Goal: Task Accomplishment & Management: Manage account settings

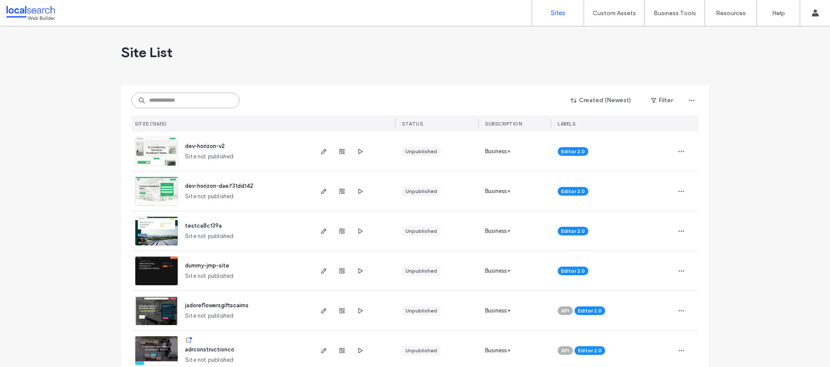
click at [181, 104] on input at bounding box center [185, 101] width 108 height 16
paste input "**********"
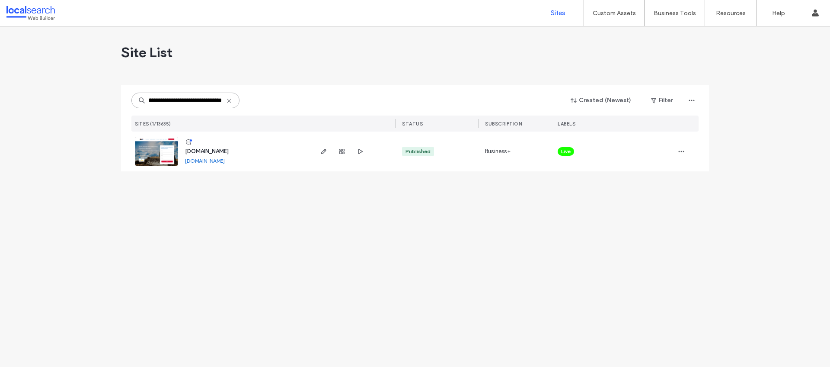
type input "**********"
click at [221, 149] on span "www.bucklandautoelectrical.com.au" at bounding box center [207, 151] width 44 height 6
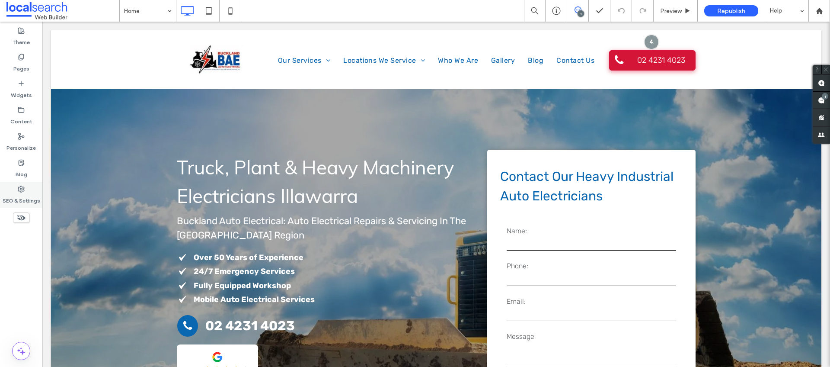
click at [18, 186] on div "SEO & Settings" at bounding box center [21, 195] width 42 height 26
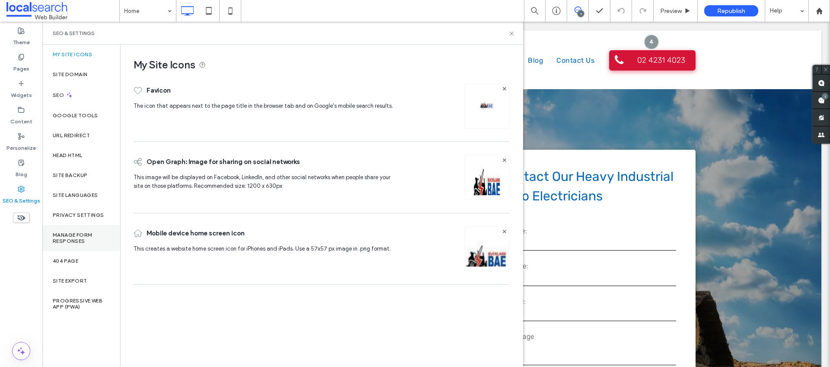
click at [93, 235] on label "Manage Form Responses" at bounding box center [81, 238] width 57 height 12
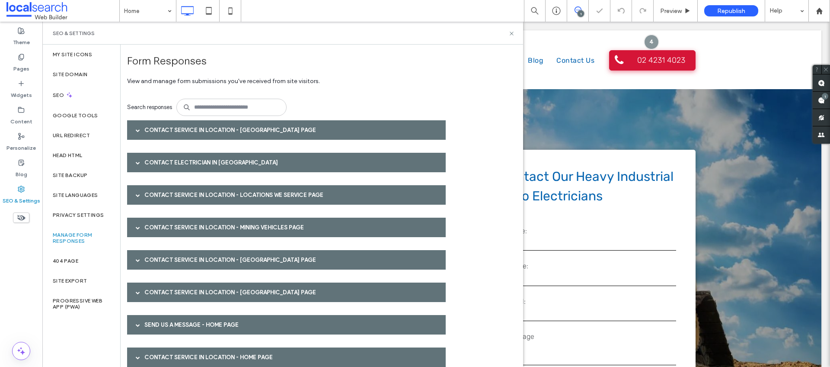
click at [159, 131] on div "Contact Service in Location - [GEOGRAPHIC_DATA] page" at bounding box center [286, 129] width 319 height 19
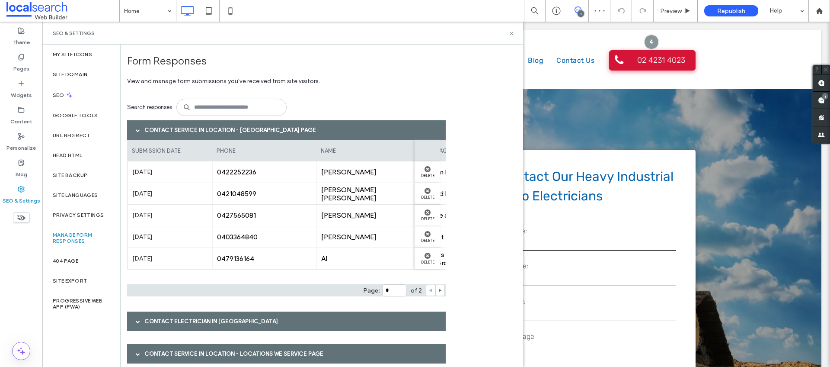
click at [159, 131] on div "Contact Service in Location - [GEOGRAPHIC_DATA] page" at bounding box center [286, 129] width 319 height 19
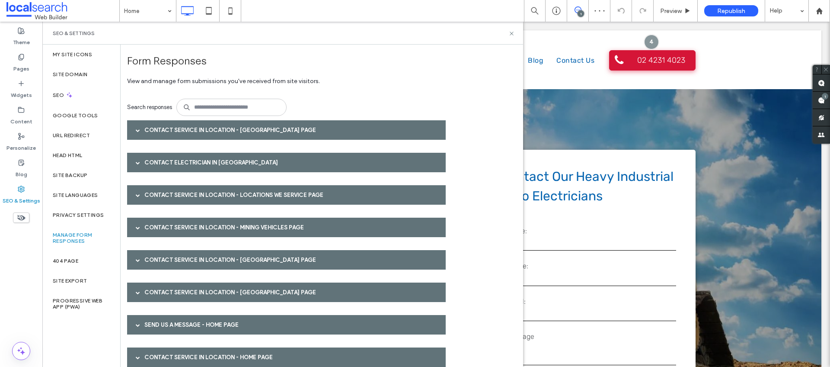
click at [178, 161] on div "Contact Electrician in [GEOGRAPHIC_DATA]" at bounding box center [286, 162] width 319 height 19
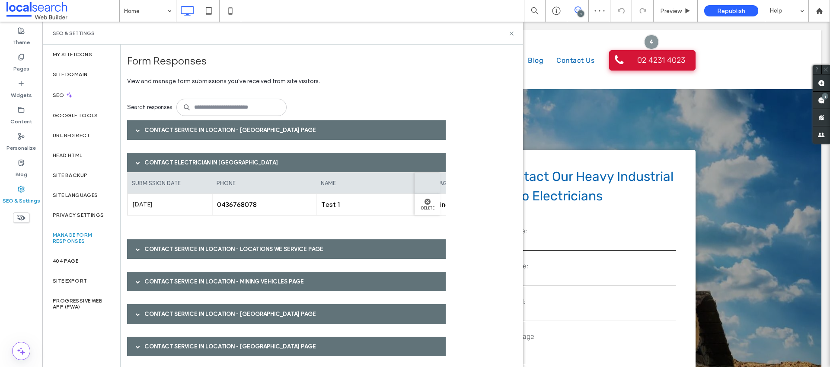
click at [178, 161] on div "Contact Electrician in [GEOGRAPHIC_DATA]" at bounding box center [286, 162] width 319 height 19
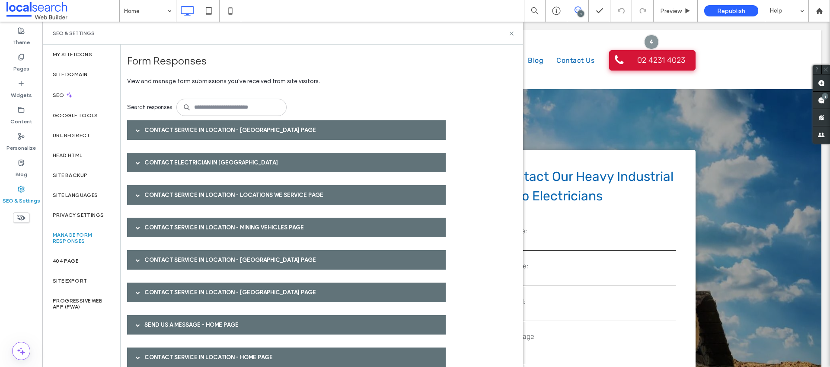
click at [161, 196] on div "Contact Service in Location - Locations We Service page" at bounding box center [286, 194] width 319 height 19
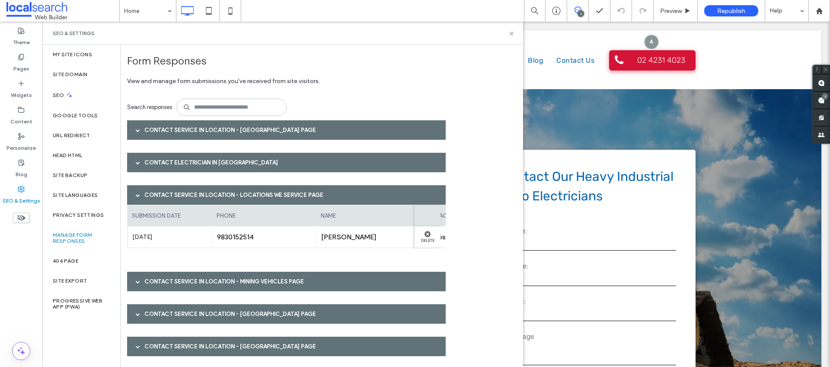
click at [161, 196] on div "Contact Service in Location - Locations We Service page" at bounding box center [286, 194] width 319 height 19
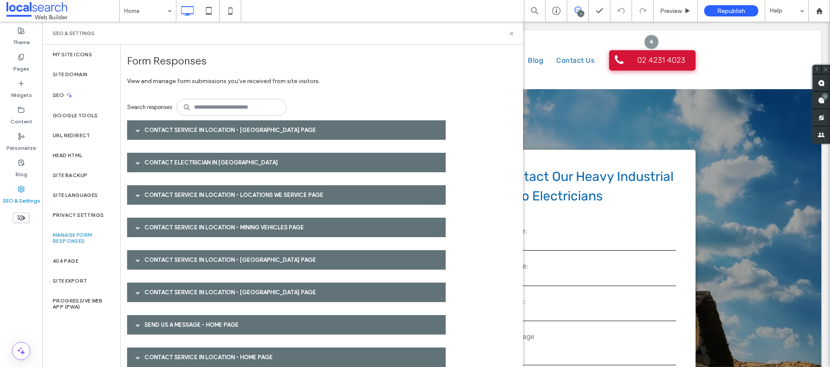
click at [164, 222] on div "Contact Service in Location - Mining Vehicles page" at bounding box center [286, 226] width 319 height 19
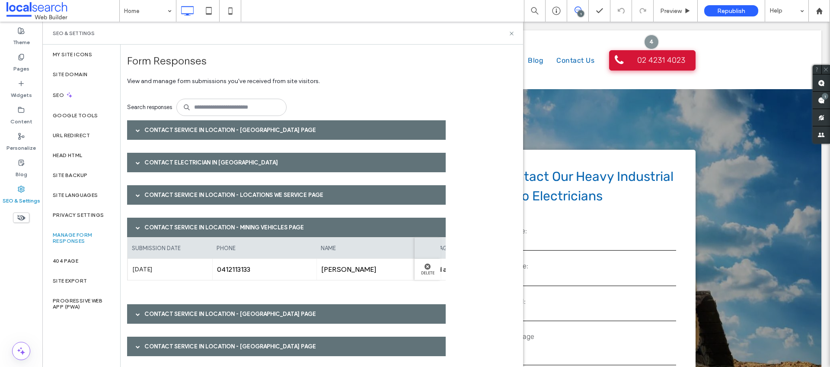
click at [164, 222] on div "Contact Service in Location - Mining Vehicles page" at bounding box center [286, 226] width 319 height 19
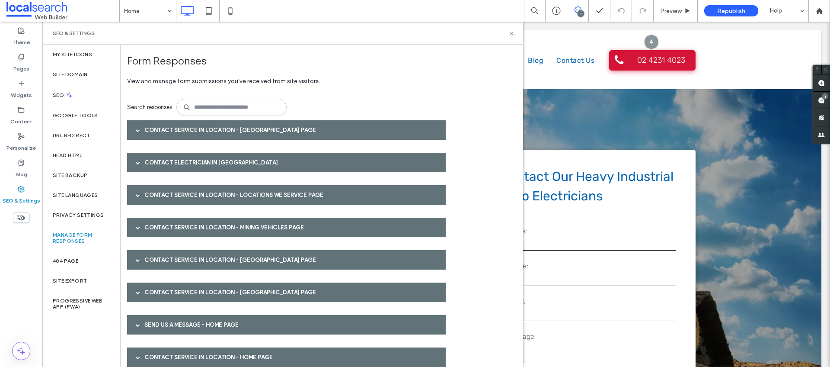
click at [170, 253] on div "Contact Service in Location - [GEOGRAPHIC_DATA] page" at bounding box center [286, 259] width 319 height 19
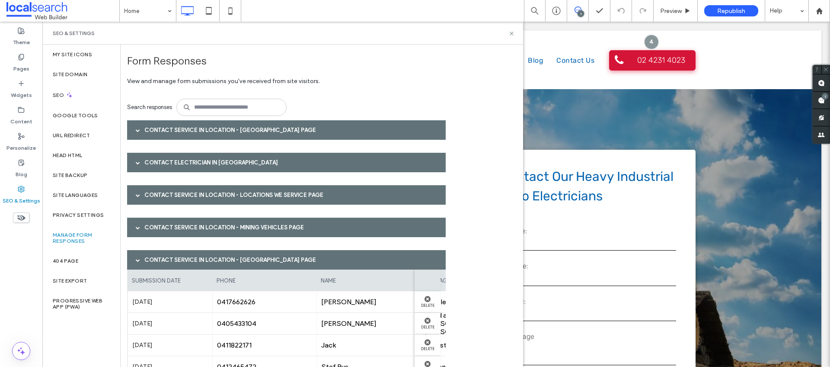
click at [169, 257] on div "Contact Service in Location - [GEOGRAPHIC_DATA] page" at bounding box center [286, 259] width 319 height 19
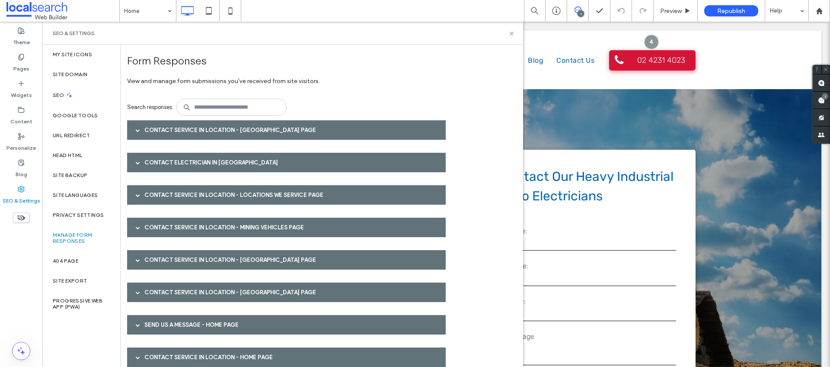
click at [176, 230] on div "Contact Service in Location - Mining Vehicles page" at bounding box center [286, 226] width 319 height 19
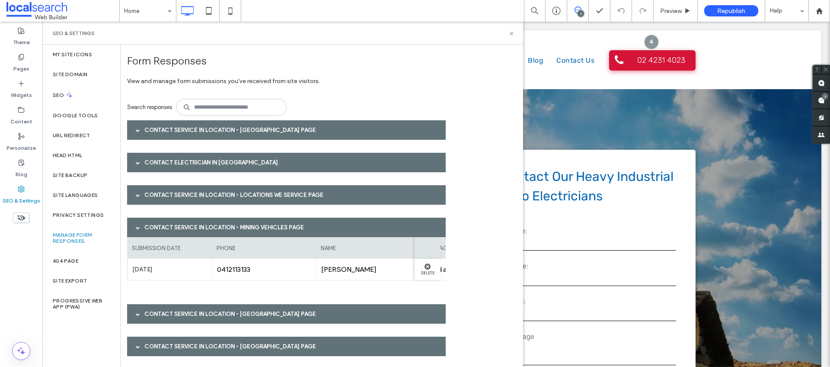
click at [176, 228] on div "Contact Service in Location - Mining Vehicles page" at bounding box center [286, 226] width 319 height 19
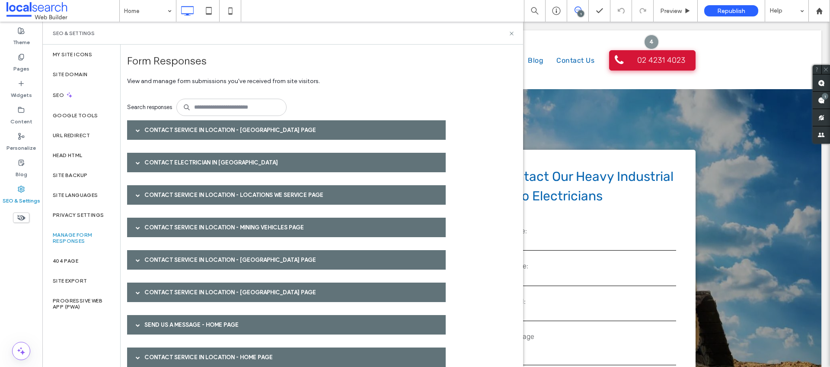
click at [172, 259] on div "Contact Service in Location - [GEOGRAPHIC_DATA] page" at bounding box center [286, 259] width 319 height 19
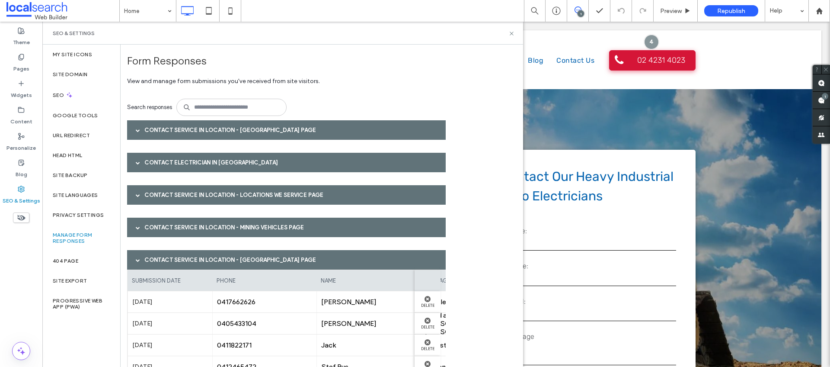
click at [172, 259] on div "Contact Service in Location - [GEOGRAPHIC_DATA] page" at bounding box center [286, 259] width 319 height 19
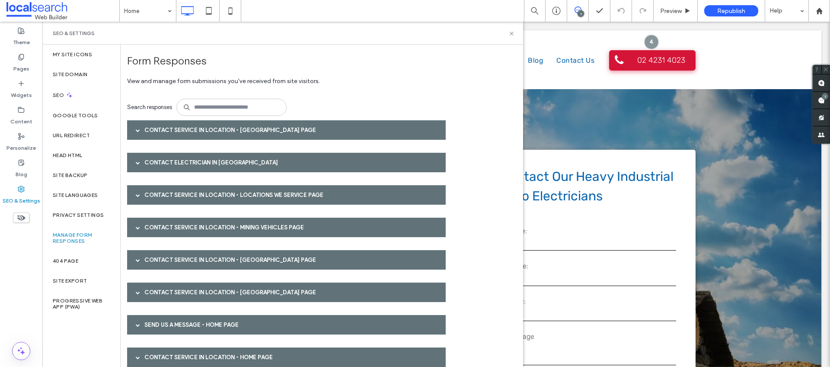
click at [169, 290] on div "Contact Service in Location - [GEOGRAPHIC_DATA] page" at bounding box center [286, 291] width 319 height 19
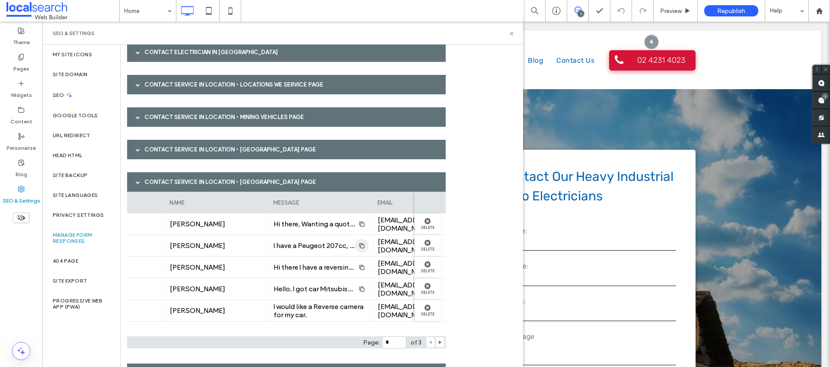
scroll to position [0, 152]
click at [184, 180] on div "Contact Service in Location - [GEOGRAPHIC_DATA] page" at bounding box center [286, 181] width 319 height 19
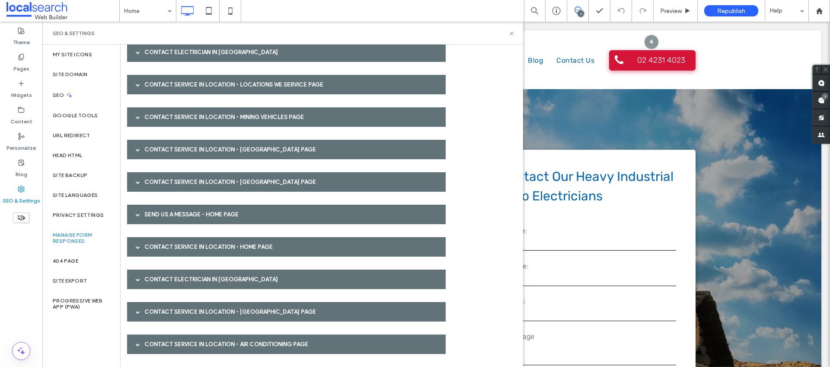
click at [176, 209] on div "Send us a message - Home page" at bounding box center [286, 214] width 319 height 19
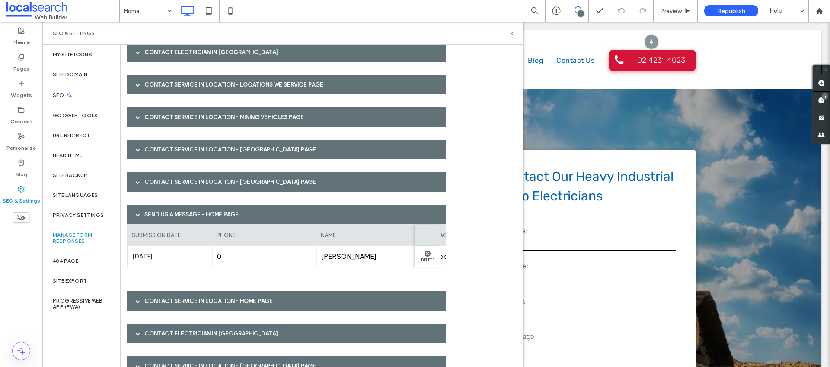
click at [175, 212] on div "Send us a message - Home page" at bounding box center [286, 214] width 319 height 19
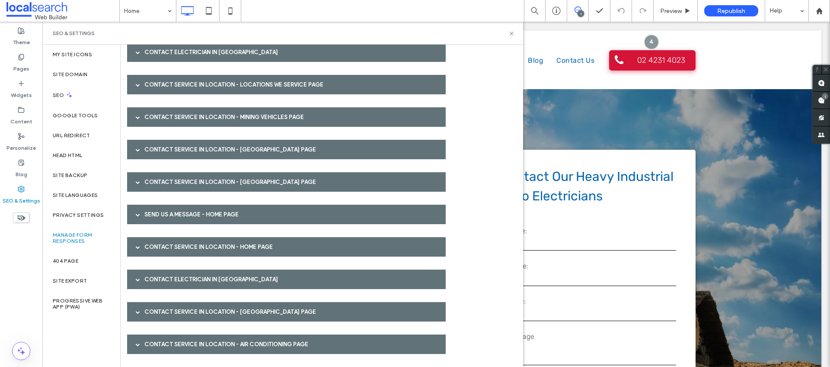
click at [163, 243] on div "Contact Service in Location - Home page" at bounding box center [286, 246] width 319 height 19
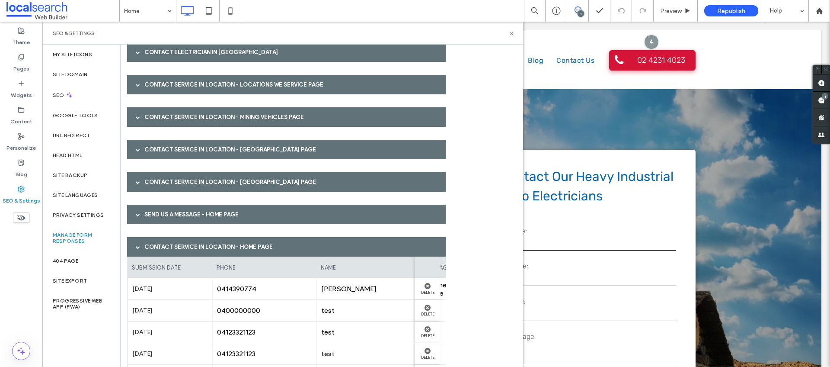
click at [162, 245] on div "Contact Service in Location - Home page" at bounding box center [286, 246] width 319 height 19
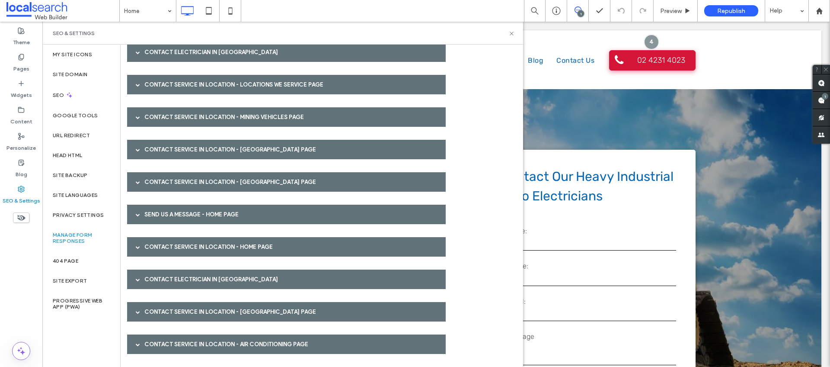
click at [163, 273] on div "Contact Electrician in [GEOGRAPHIC_DATA]" at bounding box center [286, 278] width 319 height 19
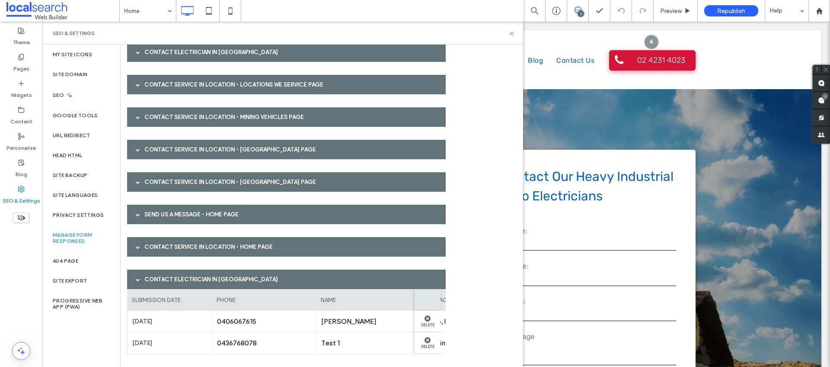
click at [163, 275] on div "Contact Electrician in [GEOGRAPHIC_DATA]" at bounding box center [286, 278] width 319 height 19
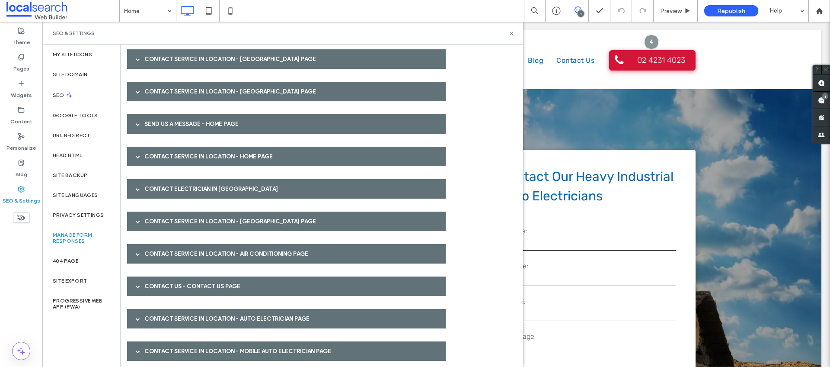
scroll to position [202, 0]
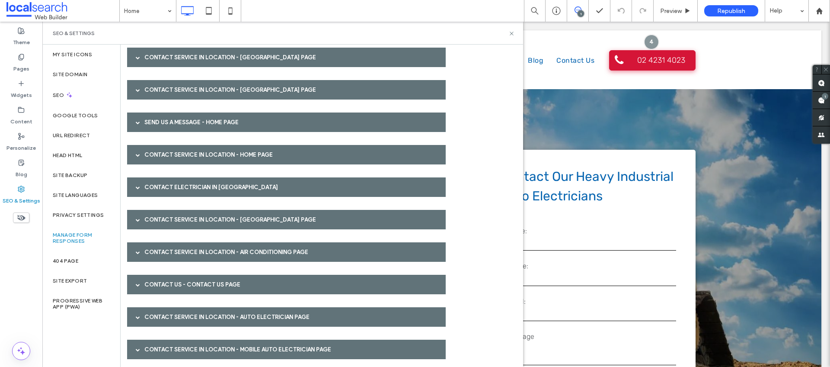
click at [154, 220] on div "Contact Service in Location - [GEOGRAPHIC_DATA] page" at bounding box center [286, 219] width 319 height 19
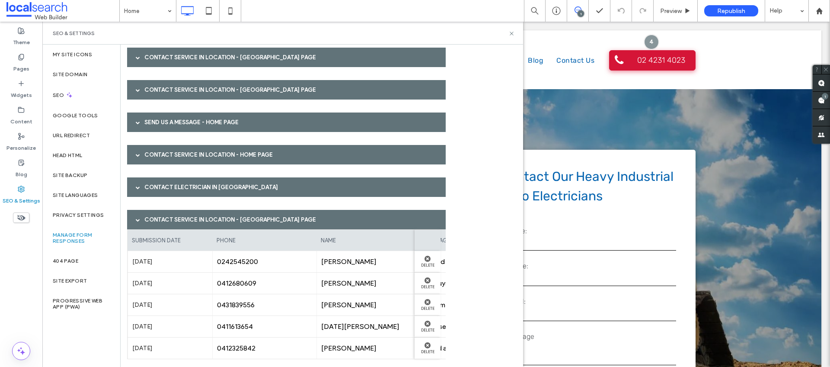
click at [154, 220] on div "Contact Service in Location - [GEOGRAPHIC_DATA] page" at bounding box center [286, 219] width 319 height 19
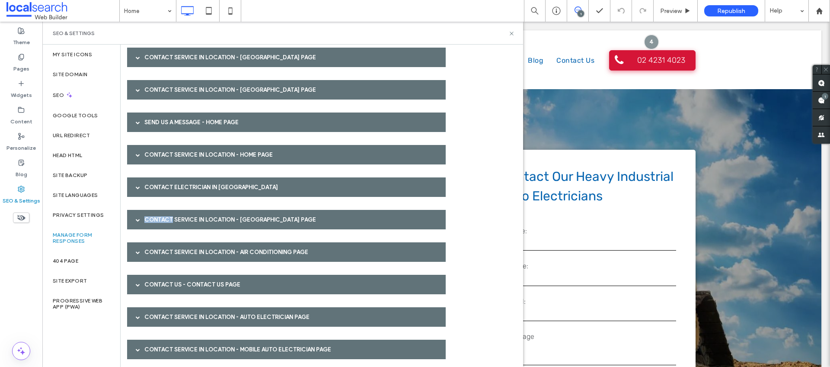
click at [154, 220] on div "Contact Service in Location - [GEOGRAPHIC_DATA] page" at bounding box center [286, 219] width 319 height 19
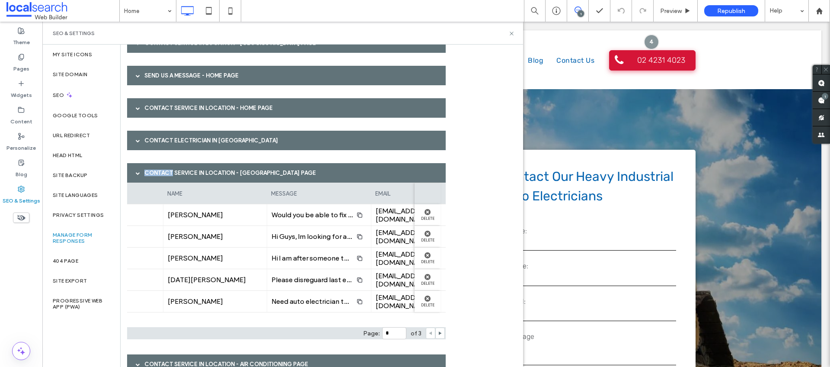
scroll to position [0, 155]
click at [229, 171] on div "Contact Service in Location - [GEOGRAPHIC_DATA] page" at bounding box center [286, 172] width 319 height 19
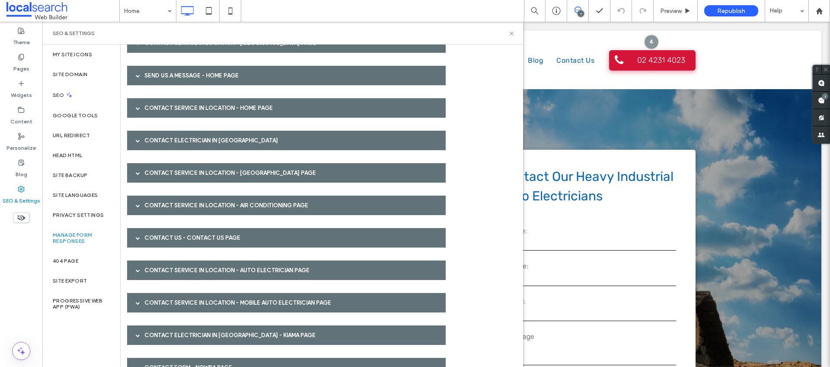
click at [229, 203] on div "Contact Service in Location - Air Conditioning page" at bounding box center [286, 204] width 319 height 19
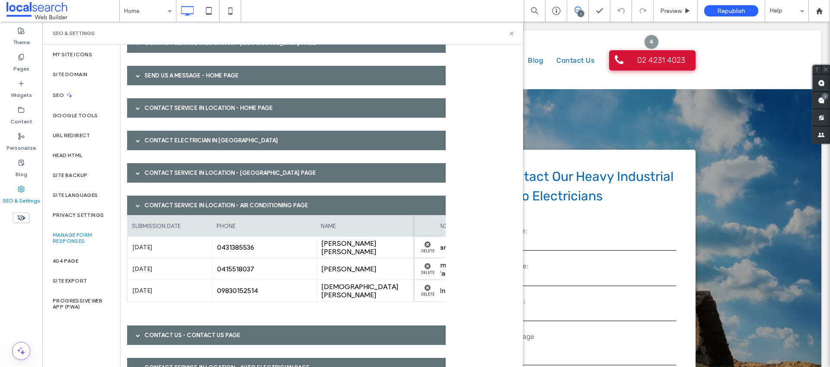
click at [229, 203] on div "Contact Service in Location - Air Conditioning page" at bounding box center [286, 204] width 319 height 19
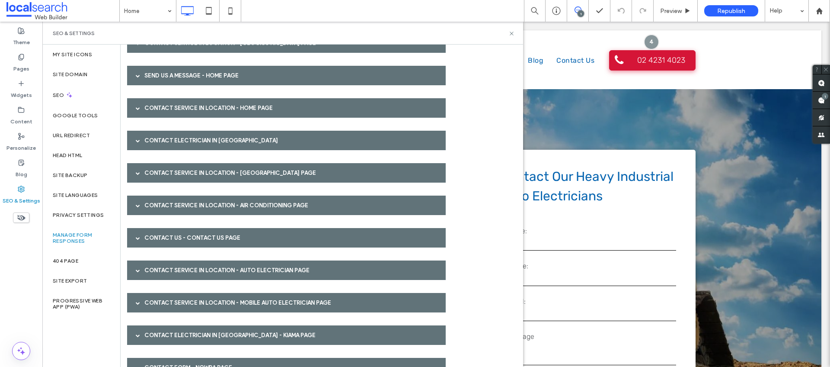
click at [208, 234] on div "Contact Us - Contact Us page" at bounding box center [286, 237] width 319 height 19
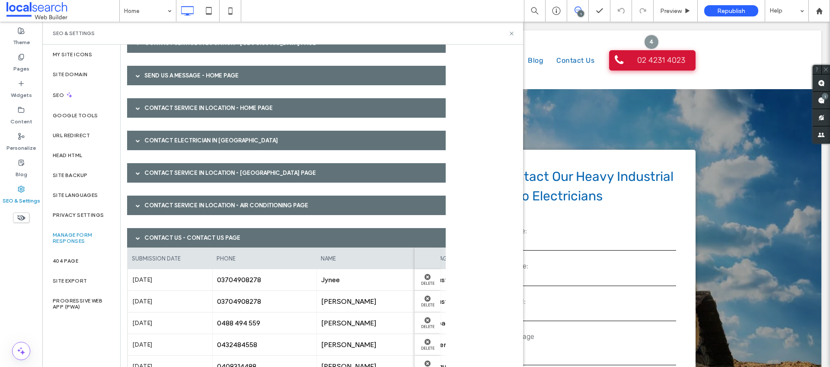
click at [208, 234] on div "Contact Us - Contact Us page" at bounding box center [286, 237] width 319 height 19
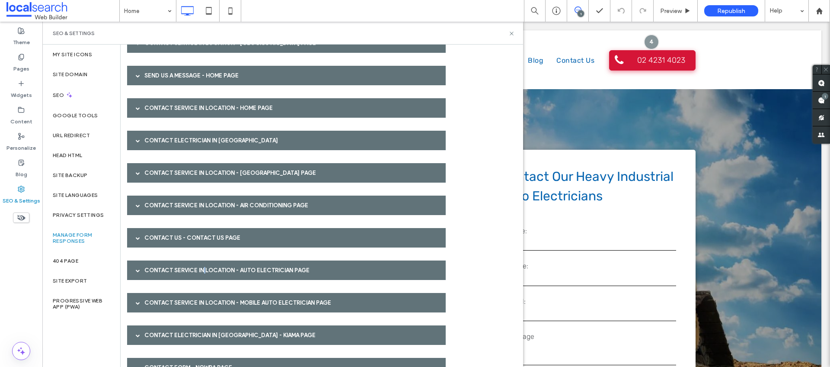
click at [205, 269] on div "Contact Service in Location - Auto Electrician page" at bounding box center [286, 269] width 319 height 19
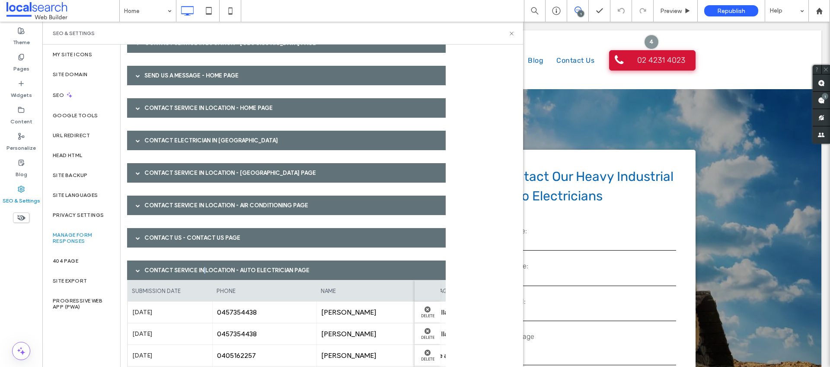
click at [205, 269] on div "Contact Service in Location - Auto Electrician page" at bounding box center [286, 269] width 319 height 19
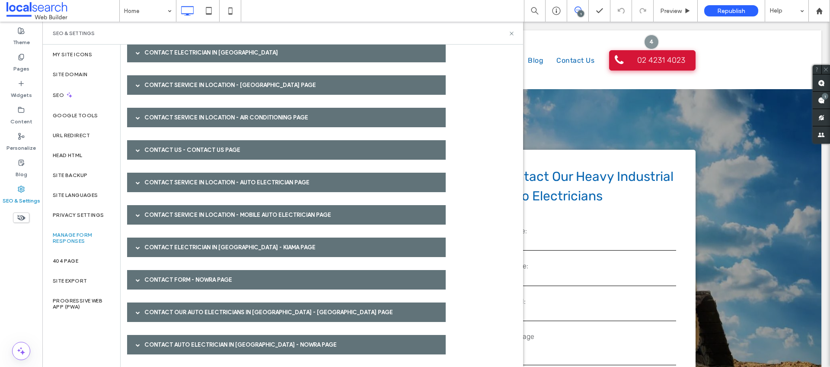
scroll to position [338, 0]
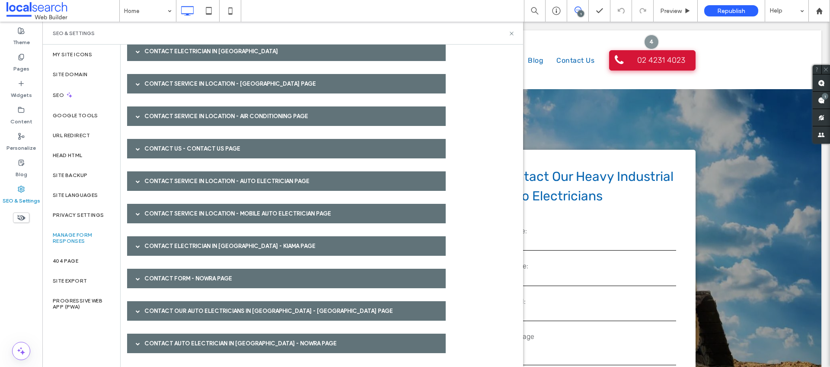
click at [208, 212] on div "Contact Service in Location - Mobile Auto Electrician page" at bounding box center [286, 213] width 319 height 19
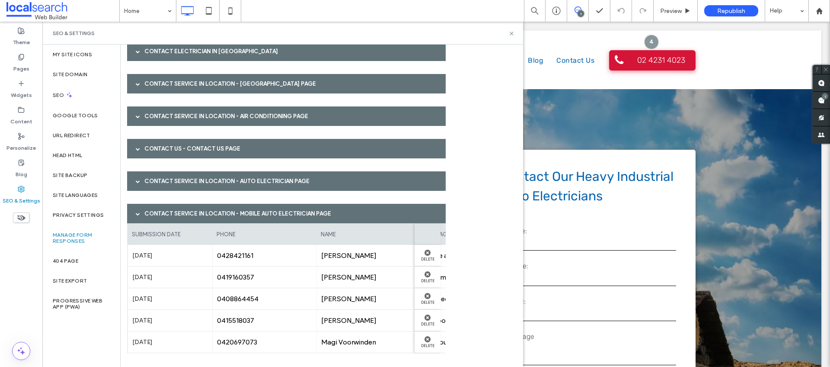
click at [208, 212] on div "Contact Service in Location - Mobile Auto Electrician page" at bounding box center [286, 213] width 319 height 19
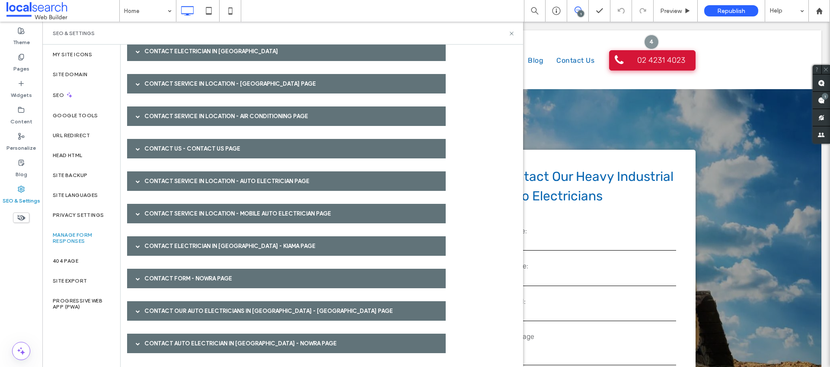
click at [209, 240] on div "Contact Electrician in [GEOGRAPHIC_DATA] - Kiama page" at bounding box center [286, 245] width 319 height 19
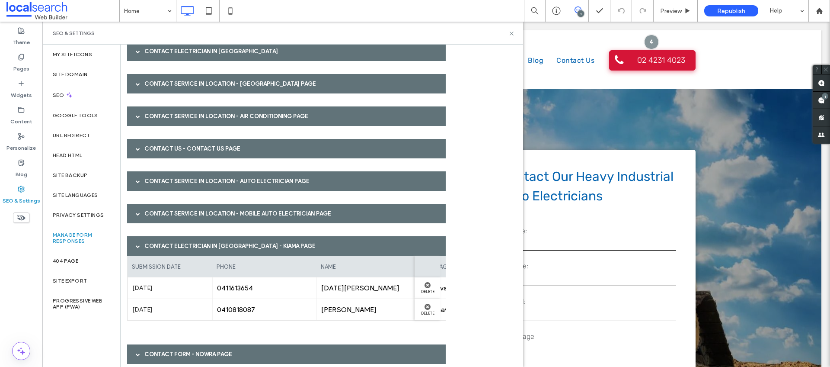
click at [209, 240] on div "Contact Electrician in [GEOGRAPHIC_DATA] - Kiama page" at bounding box center [286, 245] width 319 height 19
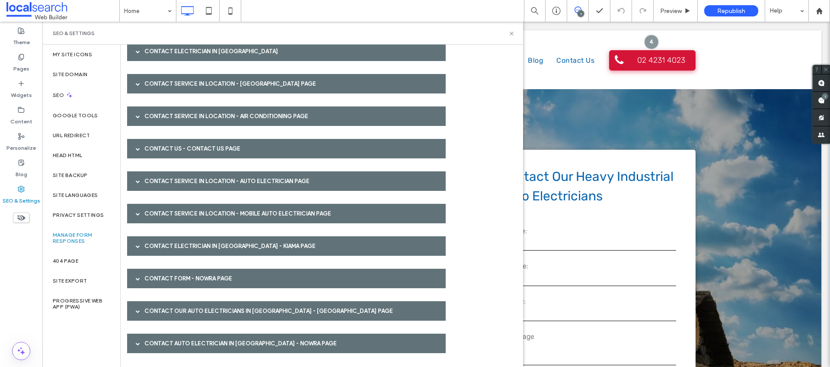
click at [201, 272] on div "Contact Form - Nowra page" at bounding box center [286, 277] width 319 height 19
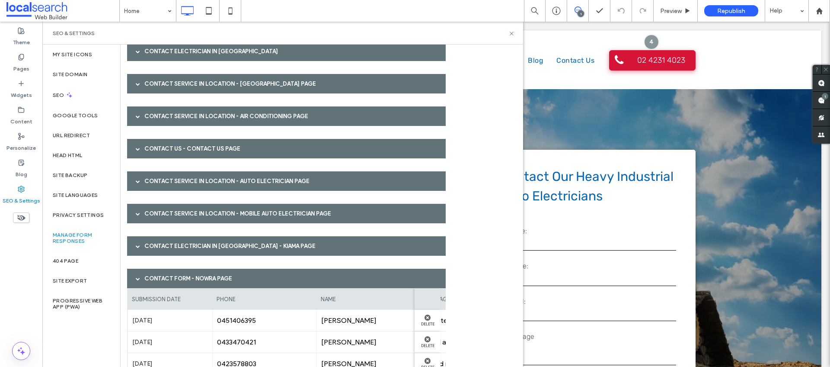
click at [200, 272] on div "Contact Form - Nowra page" at bounding box center [286, 277] width 319 height 19
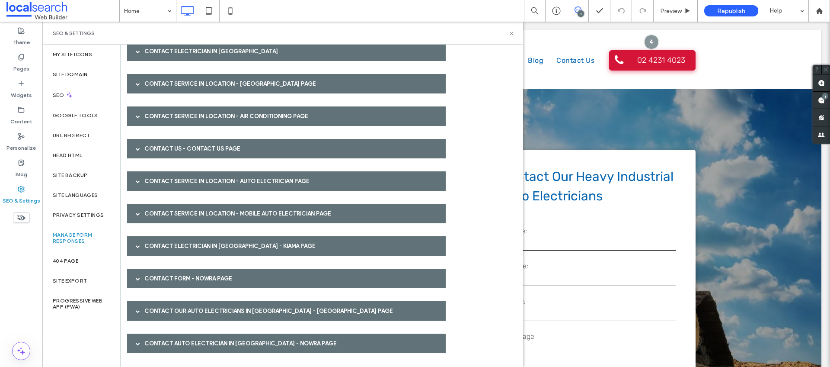
click at [188, 304] on div "Contact Our Auto Electricians in [GEOGRAPHIC_DATA] - [GEOGRAPHIC_DATA] page" at bounding box center [286, 310] width 319 height 19
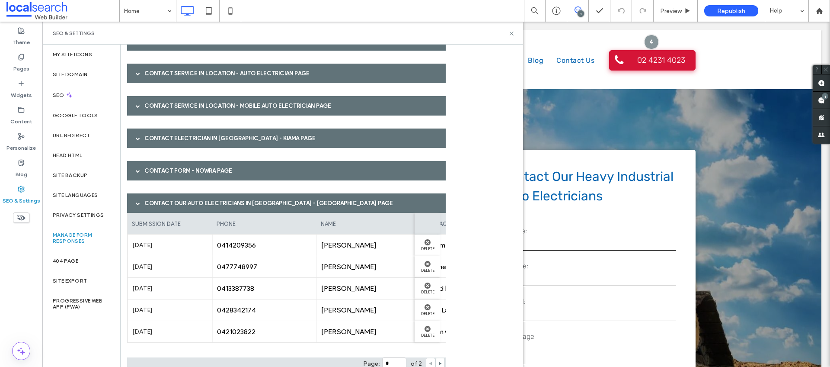
click at [232, 201] on div "Contact Our Auto Electricians in [GEOGRAPHIC_DATA] - [GEOGRAPHIC_DATA] page" at bounding box center [286, 202] width 319 height 19
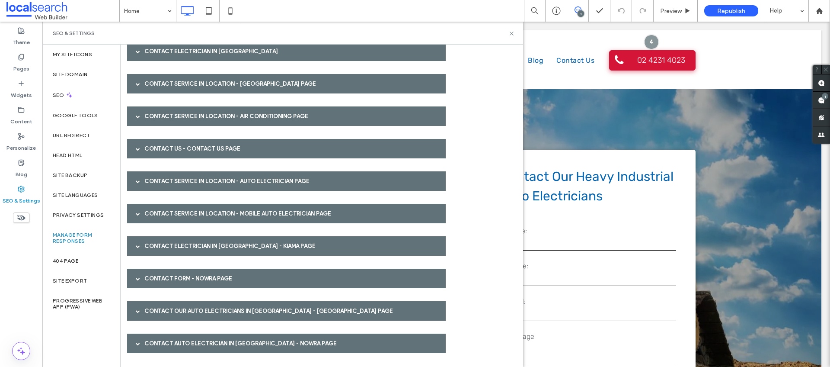
click at [225, 340] on div "Contact Auto Electrician in [GEOGRAPHIC_DATA] - Nowra page" at bounding box center [286, 342] width 319 height 19
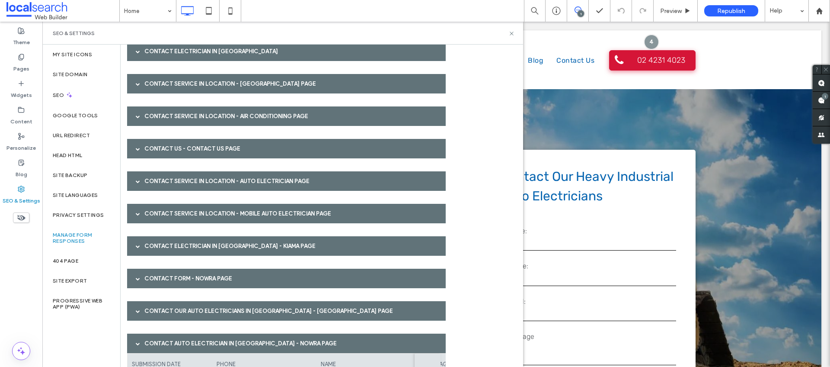
scroll to position [392, 0]
